Goal: Task Accomplishment & Management: Manage account settings

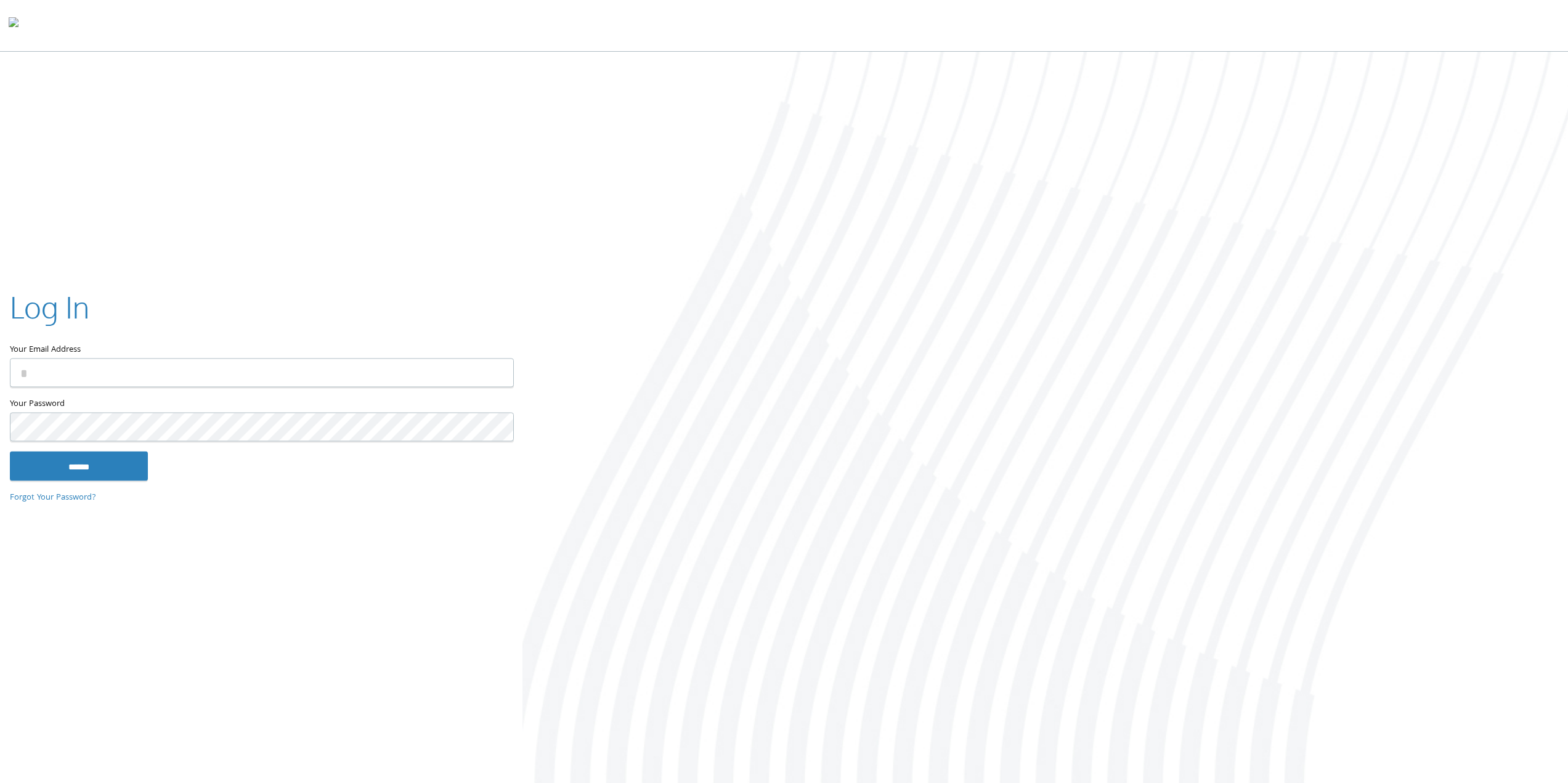
click at [166, 374] on input "Your Email Address" at bounding box center [261, 373] width 504 height 29
click at [166, 374] on input "Your Email Address" at bounding box center [261, 373] width 504 height 29
click at [91, 369] on input "Your Email Address" at bounding box center [261, 373] width 504 height 29
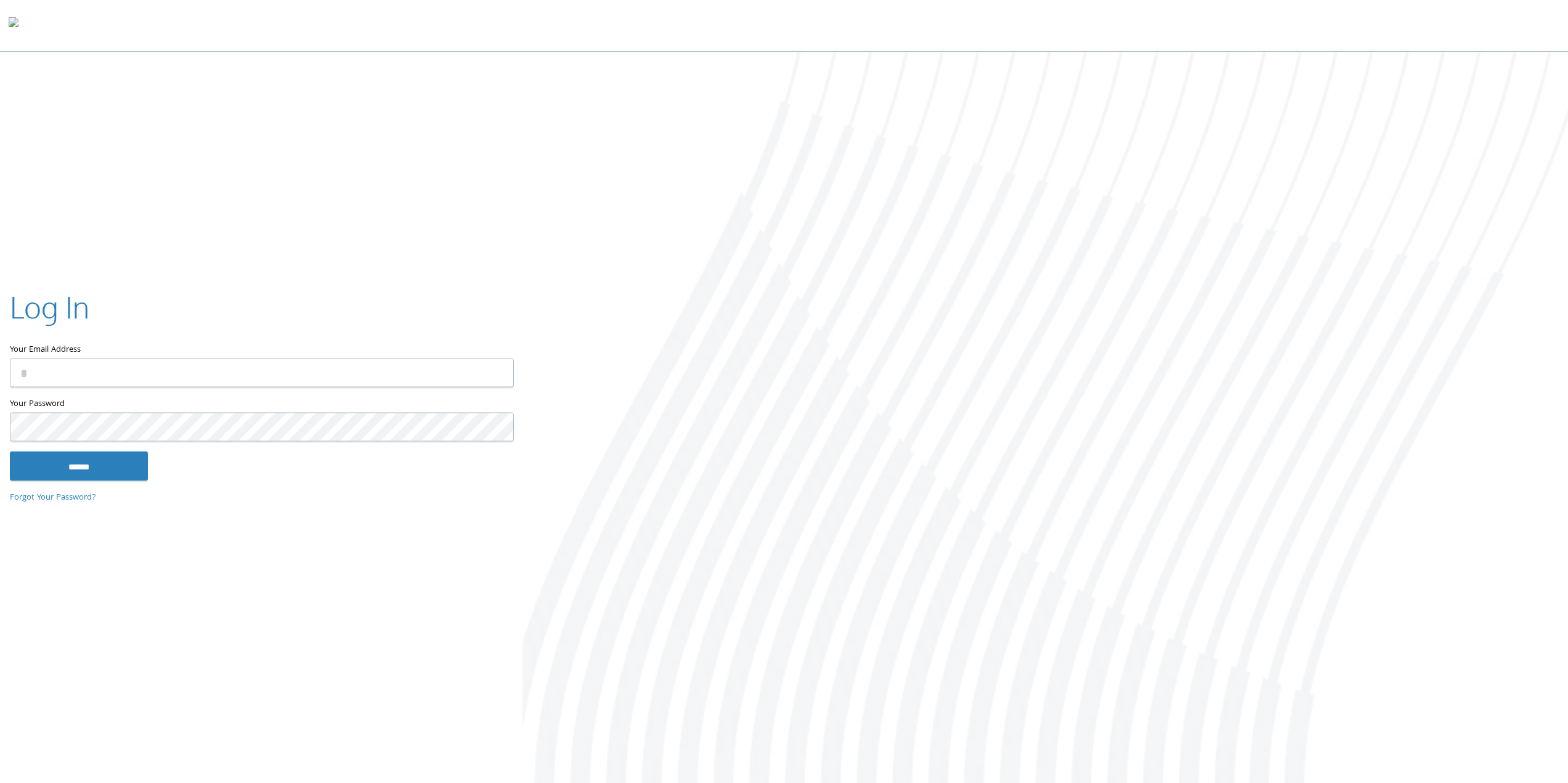
click at [87, 370] on input "Your Email Address" at bounding box center [261, 373] width 504 height 29
click at [87, 370] on input "Your Email Address" at bounding box center [261, 373] width 504 height 29
